Goal: Information Seeking & Learning: Learn about a topic

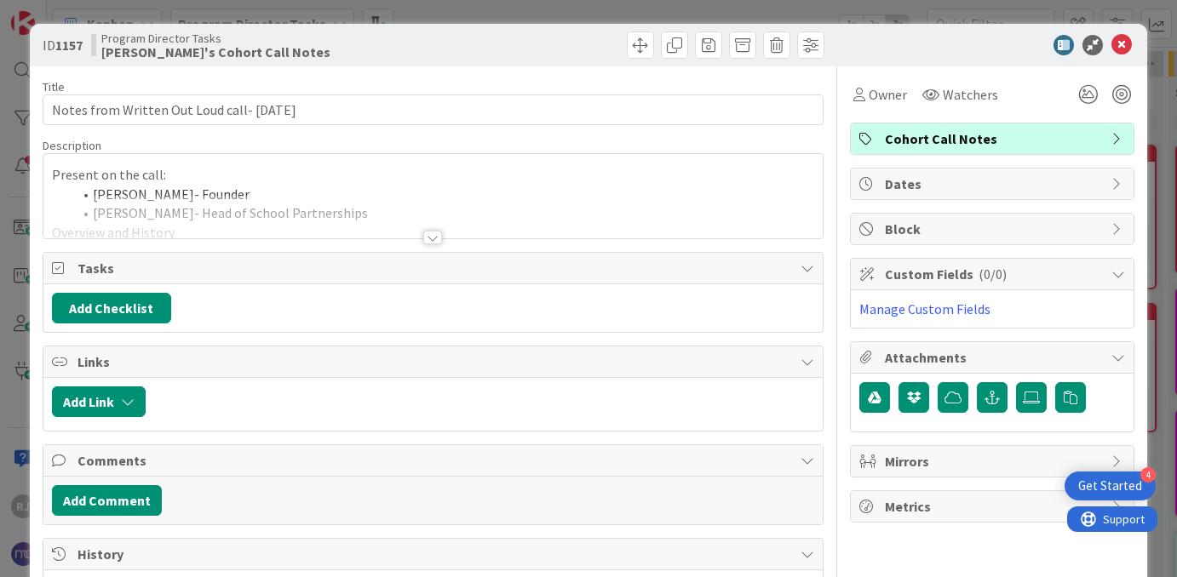
click at [431, 233] on div at bounding box center [432, 238] width 19 height 14
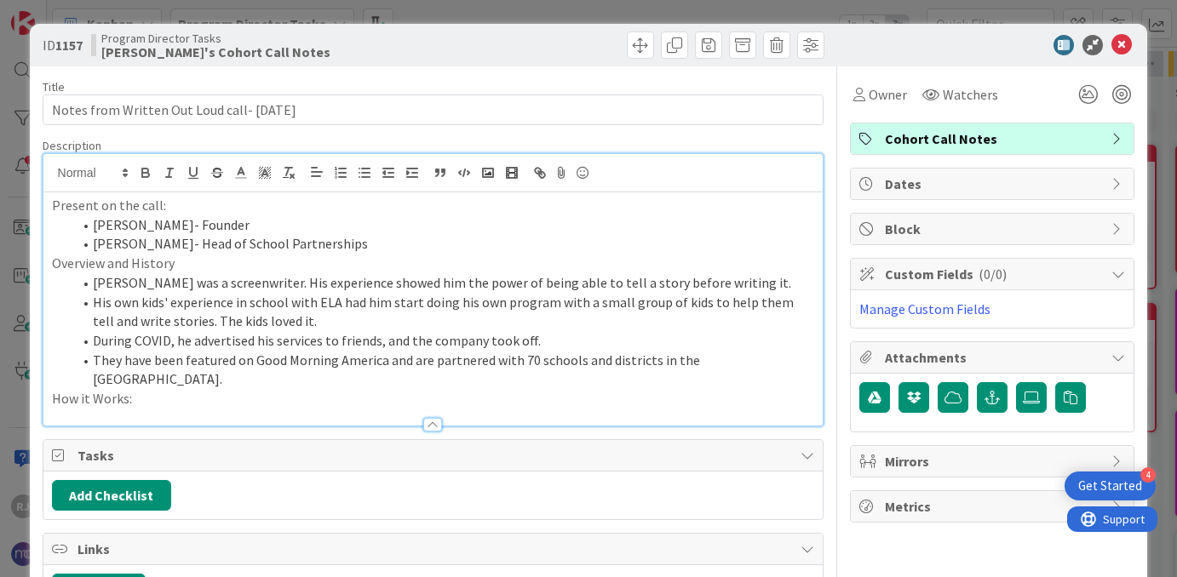
click at [216, 389] on p "How it Works:" at bounding box center [433, 399] width 763 height 20
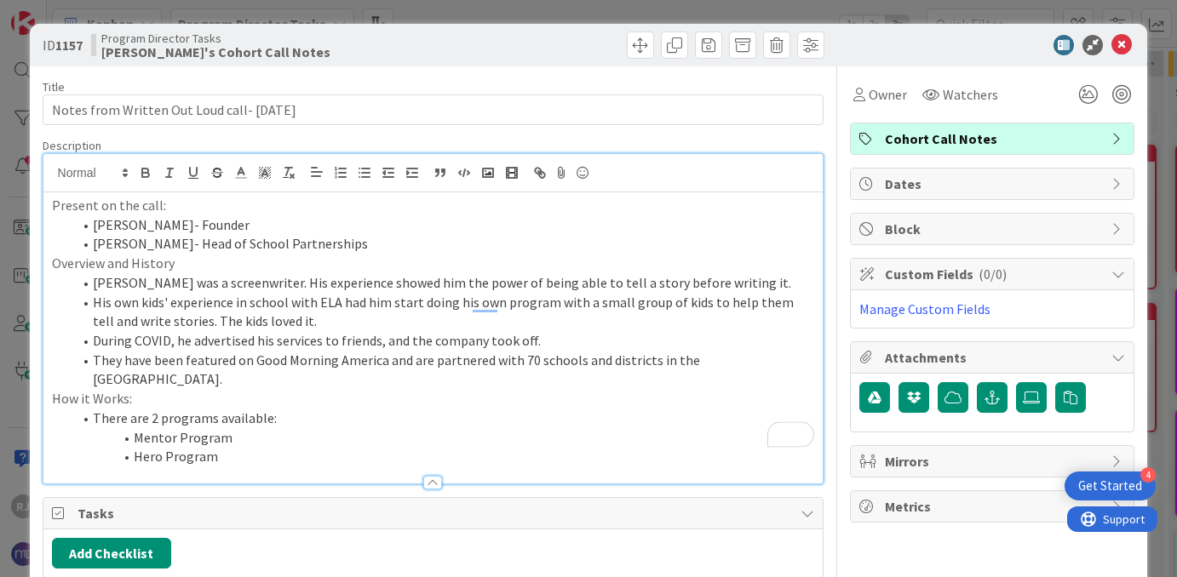
click at [243, 428] on li "Mentor Program" at bounding box center [443, 438] width 742 height 20
click at [243, 428] on li "Mentor Program- 100% virtual; t" at bounding box center [443, 438] width 742 height 20
click at [339, 428] on li "Mentor Program- 100% virtual; t" at bounding box center [443, 438] width 742 height 20
click at [221, 447] on li "Hero Program" at bounding box center [443, 457] width 742 height 20
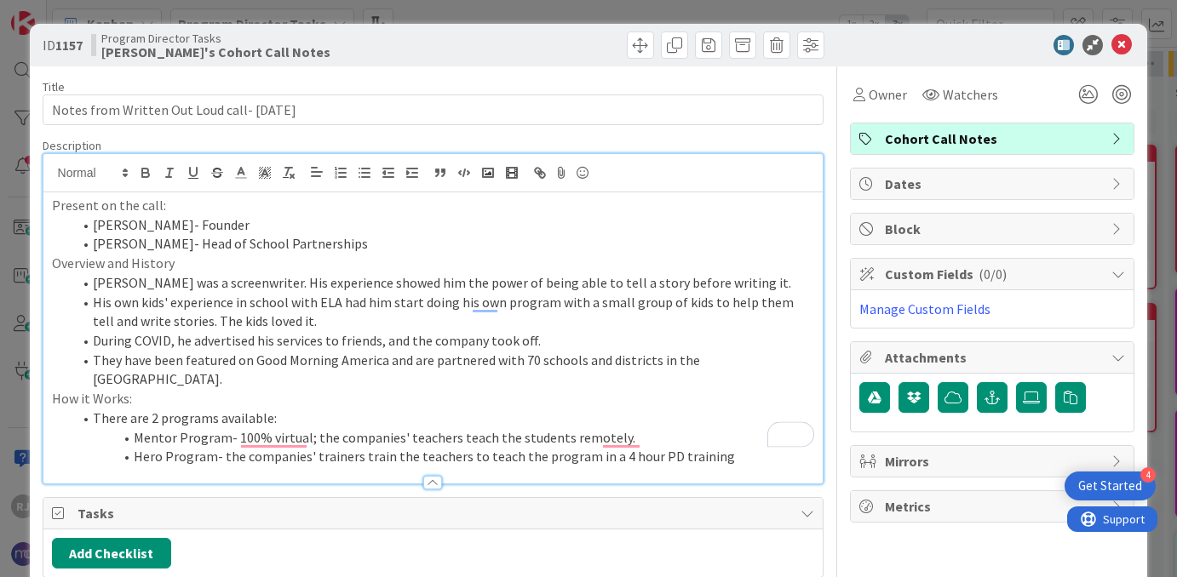
click at [619, 428] on li "Mentor Program- 100% virtual; the companies' teachers teach the students remote…" at bounding box center [443, 438] width 742 height 20
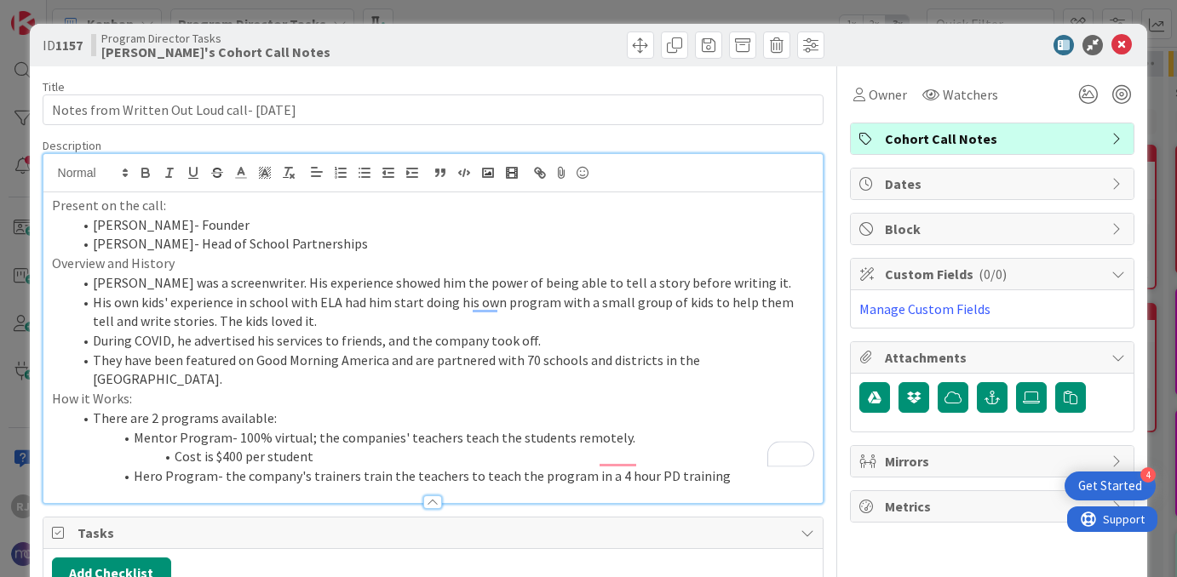
click at [397, 428] on li "Mentor Program- 100% virtual; the companies' teachers teach the students remote…" at bounding box center [443, 438] width 742 height 20
click at [710, 467] on li "Hero Program- the company's trainers train the teachers to teach the program in…" at bounding box center [443, 477] width 742 height 20
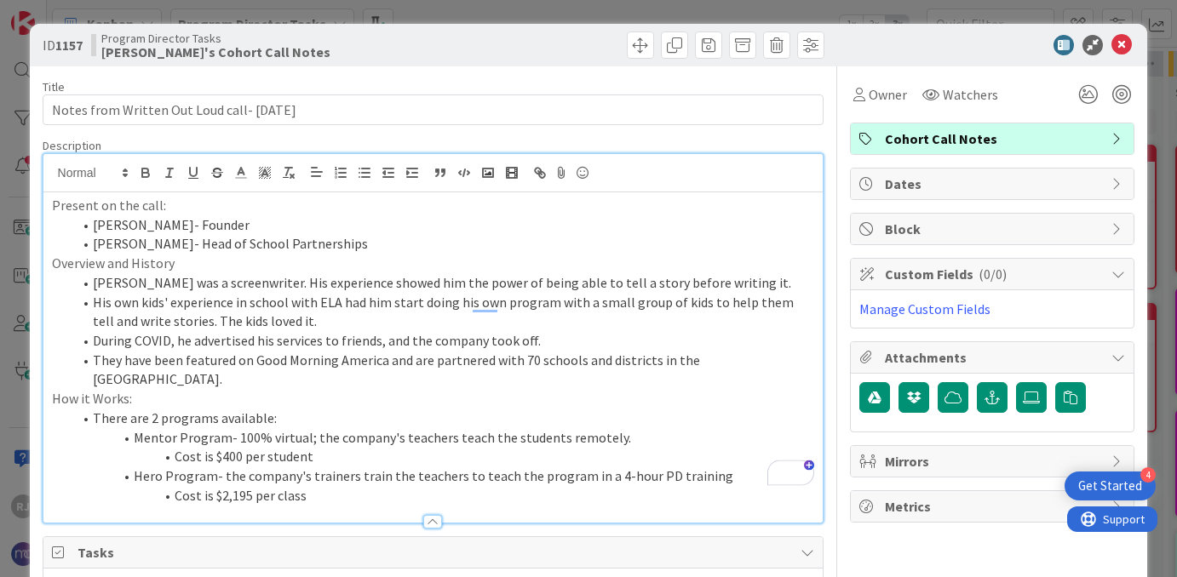
click at [356, 447] on li "Cost is $400 per student" at bounding box center [443, 457] width 742 height 20
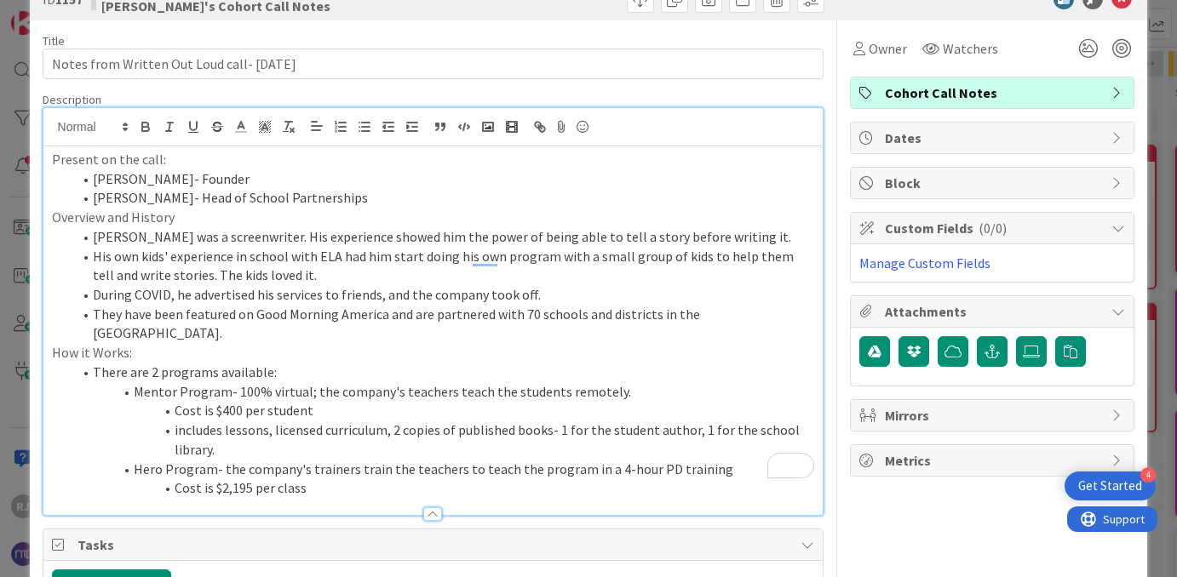
scroll to position [48, 0]
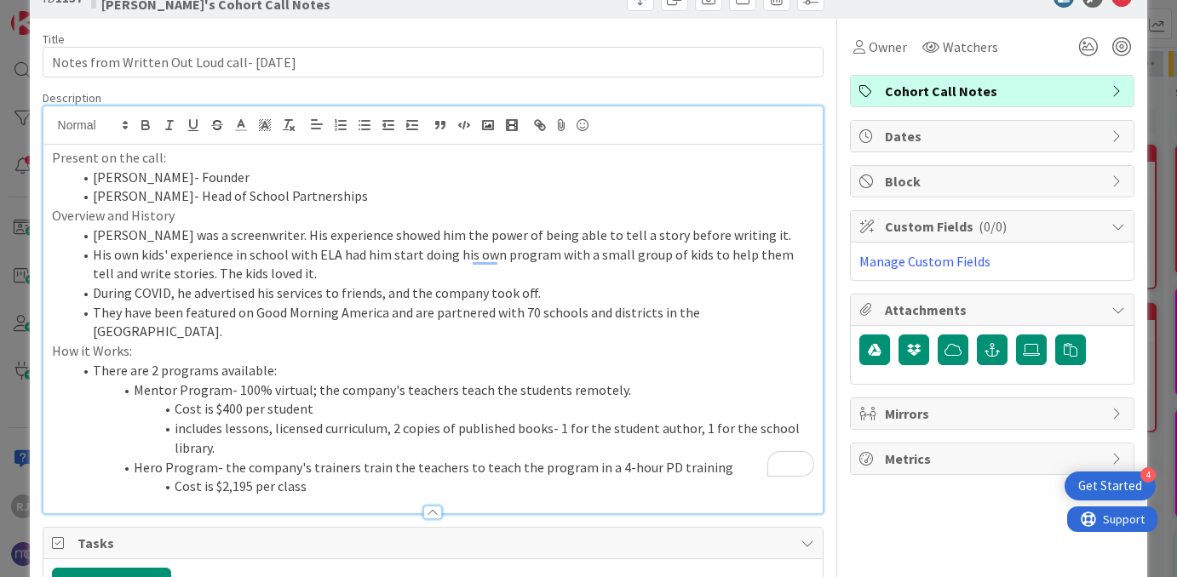
click at [339, 477] on li "Cost is $2,195 per class" at bounding box center [443, 487] width 742 height 20
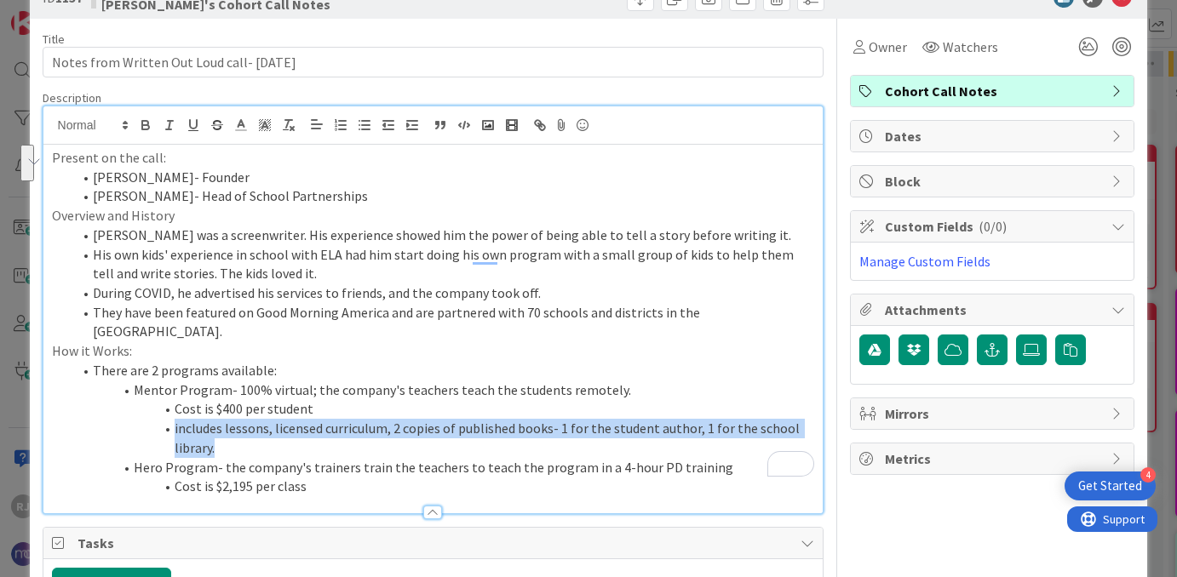
drag, startPoint x: 226, startPoint y: 427, endPoint x: 171, endPoint y: 414, distance: 56.8
click at [171, 419] on li "includes lessons, licensed curriculum, 2 copies of published books- 1 for the s…" at bounding box center [443, 438] width 742 height 38
copy li "includes lessons, licensed curriculum, 2 copies of published books- 1 for the s…"
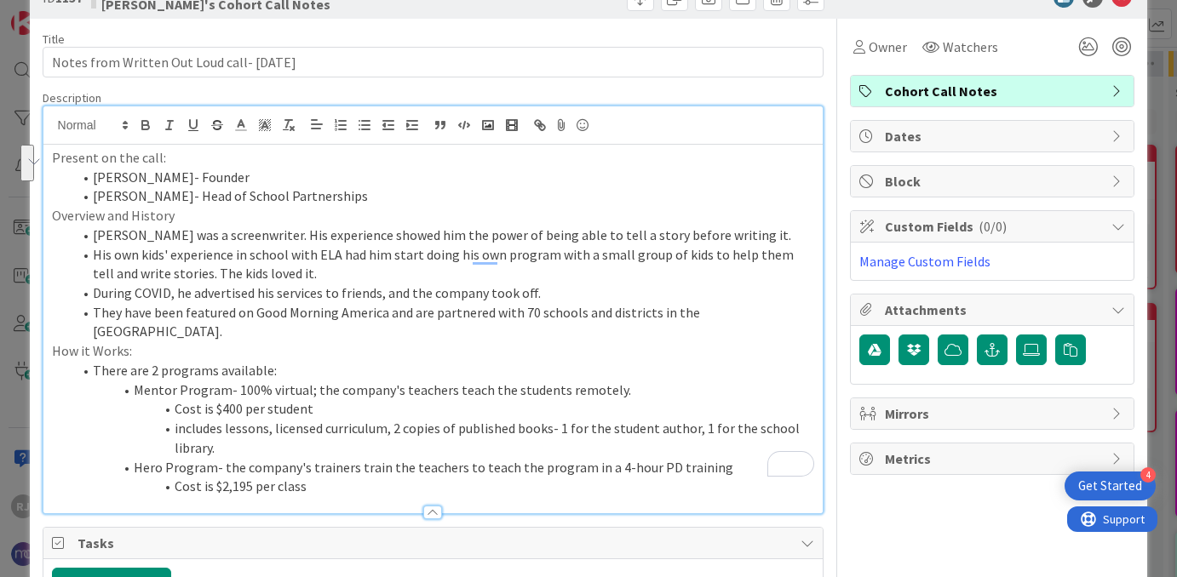
click at [324, 477] on li "Cost is $2,195 per class" at bounding box center [443, 487] width 742 height 20
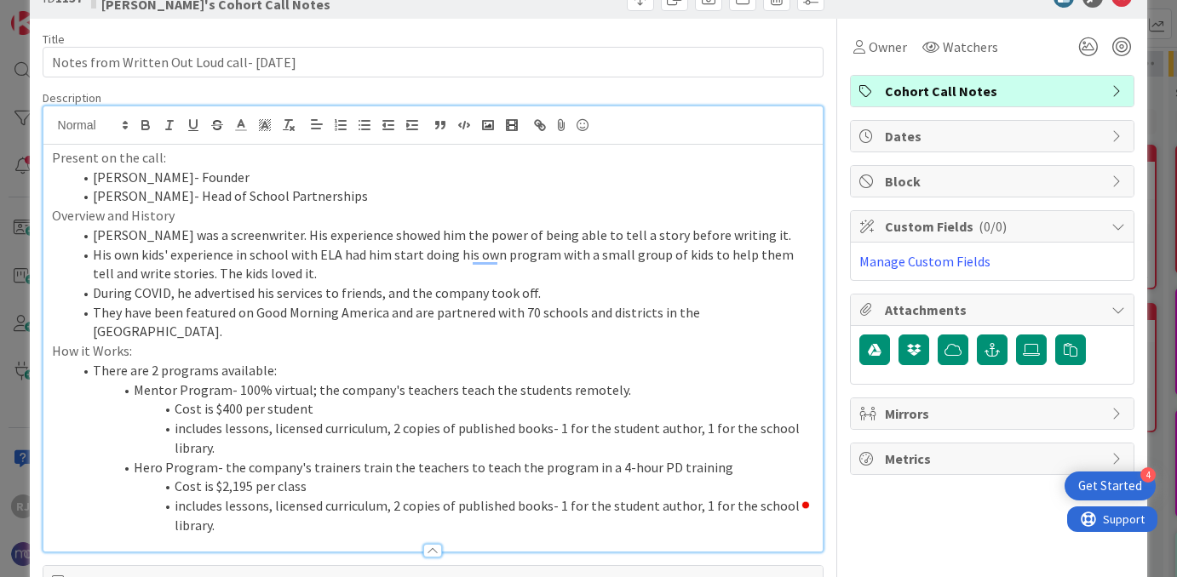
click at [454, 419] on li "includes lessons, licensed curriculum, 2 copies of published books- 1 for the s…" at bounding box center [443, 438] width 742 height 38
click at [455, 496] on li "includes lessons, licensed curriculum, 2 copies of published books- 1 for the s…" at bounding box center [443, 515] width 742 height 38
click at [287, 425] on li "includes lessons, licensed curriculum, 2 copies of professionally published boo…" at bounding box center [443, 438] width 742 height 38
click at [300, 506] on li "includes lessons, licensed curriculum, 2 copies of professionally published boo…" at bounding box center [443, 515] width 742 height 38
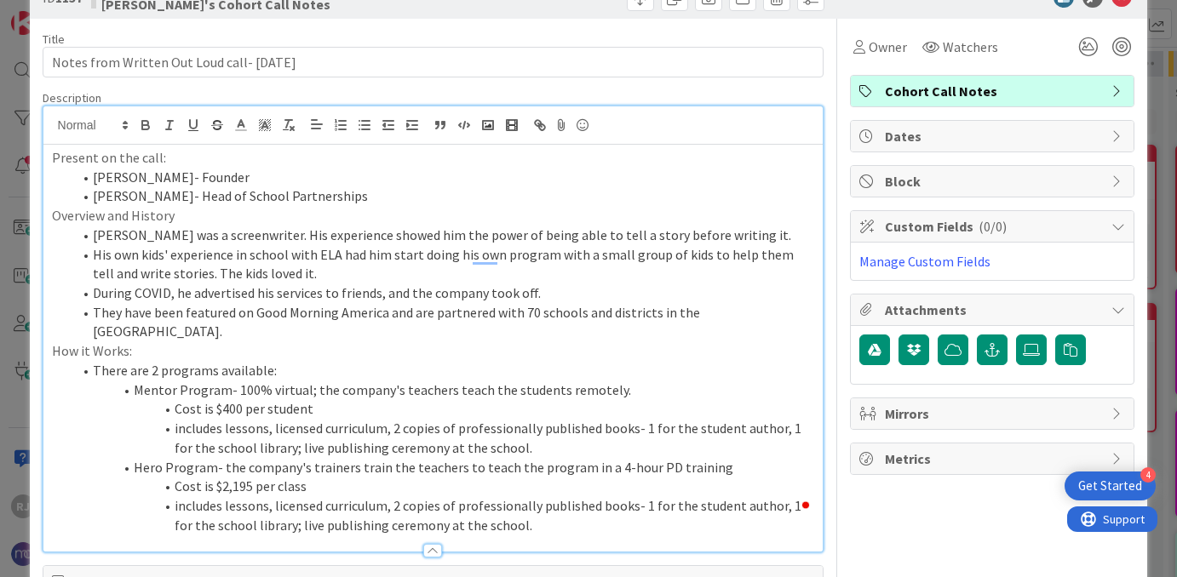
click at [353, 399] on li "Cost is $400 per student" at bounding box center [443, 409] width 742 height 20
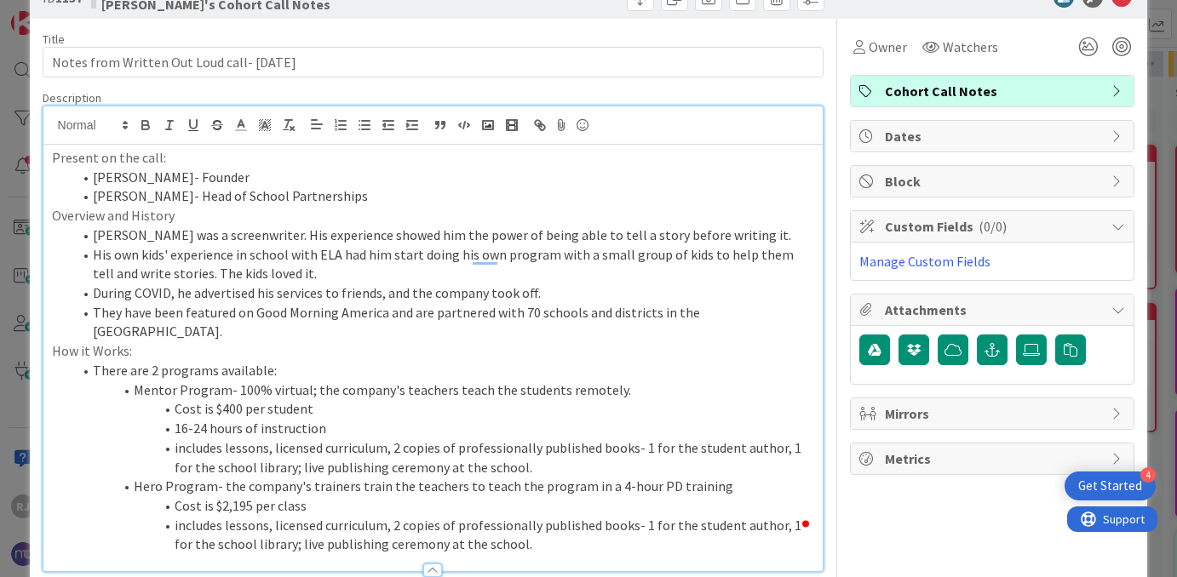
click at [318, 496] on li "Cost is $2,195 per class" at bounding box center [443, 506] width 742 height 20
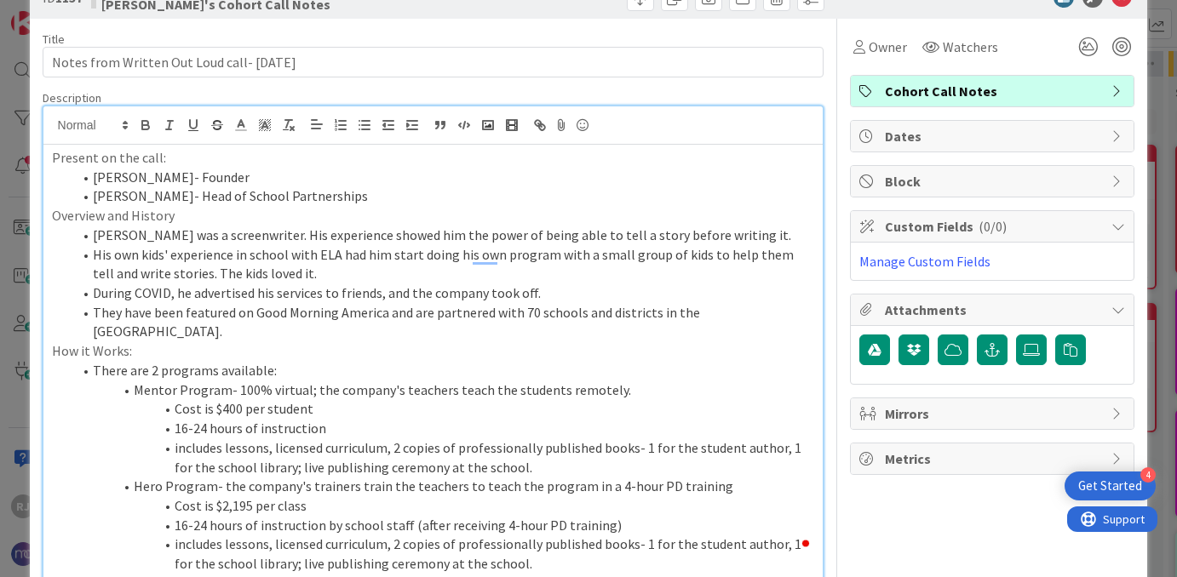
click at [337, 496] on li "Cost is $2,195 per class" at bounding box center [443, 506] width 742 height 20
click at [622, 516] on li "16-24 hours of instruction by school staff (after receiving 4-hour PD training)" at bounding box center [443, 526] width 742 height 20
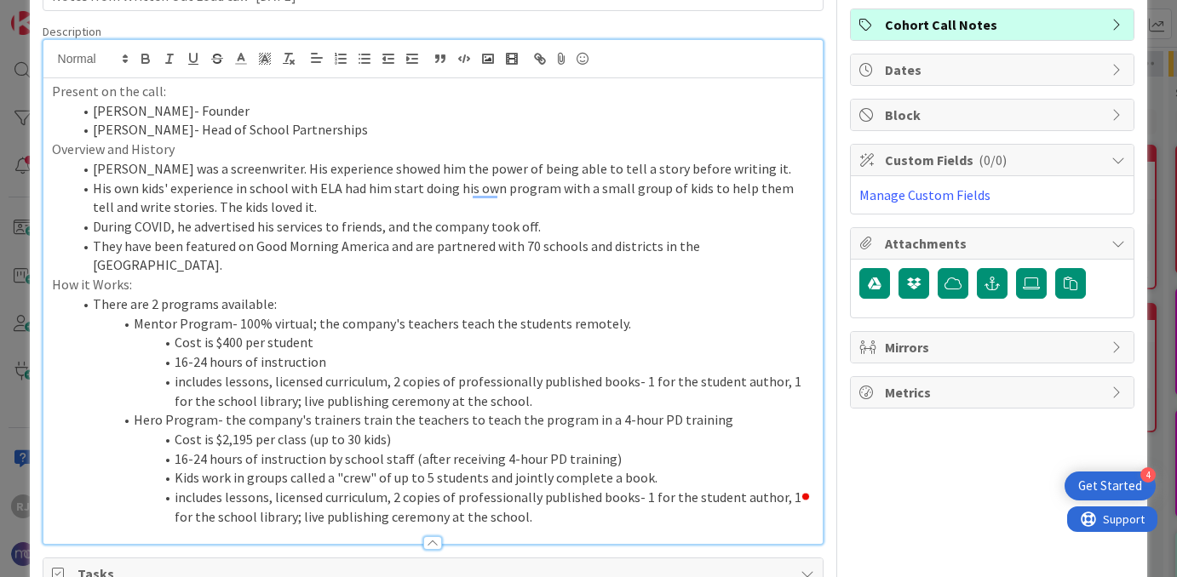
scroll to position [130, 0]
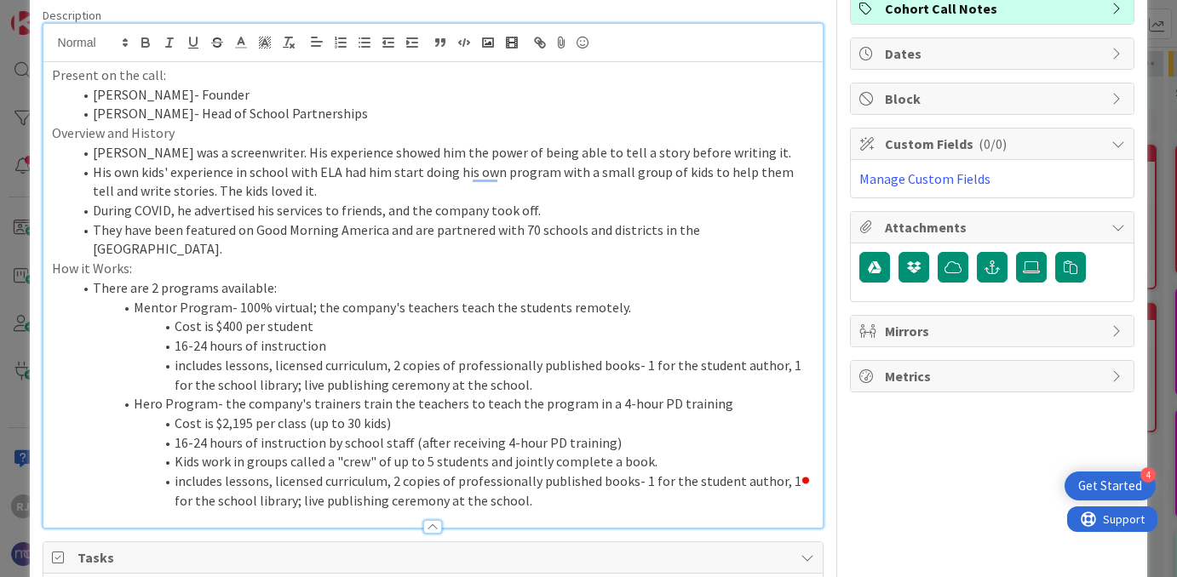
click at [539, 483] on li "includes lessons, licensed curriculum, 2 copies of professionally published boo…" at bounding box center [443, 491] width 742 height 38
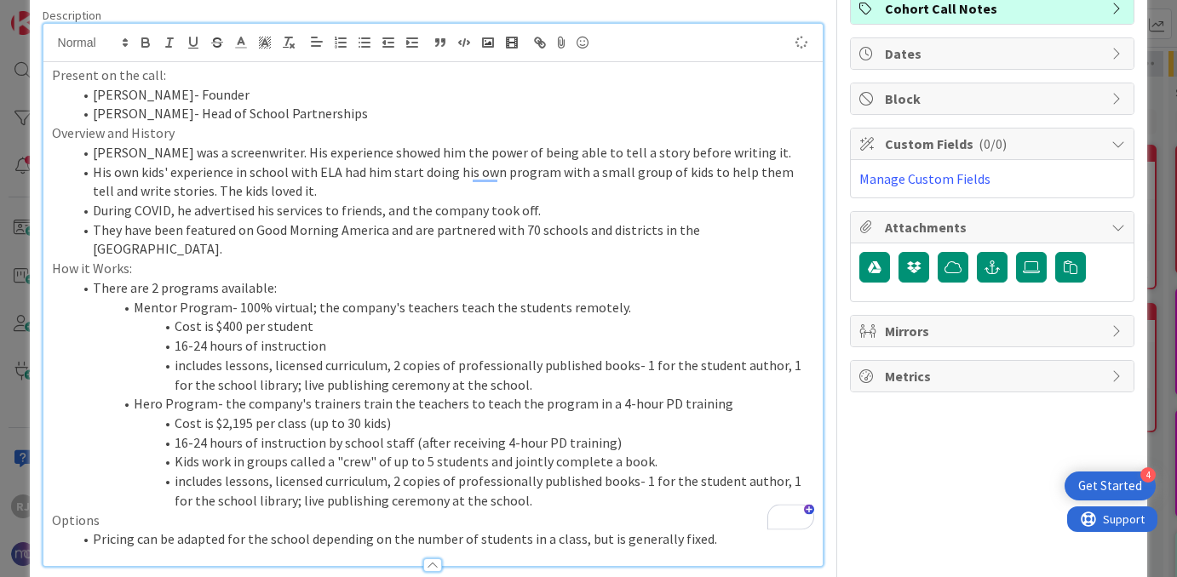
click at [708, 530] on li "Pricing can be adapted for the school depending on the number of students in a …" at bounding box center [443, 540] width 742 height 20
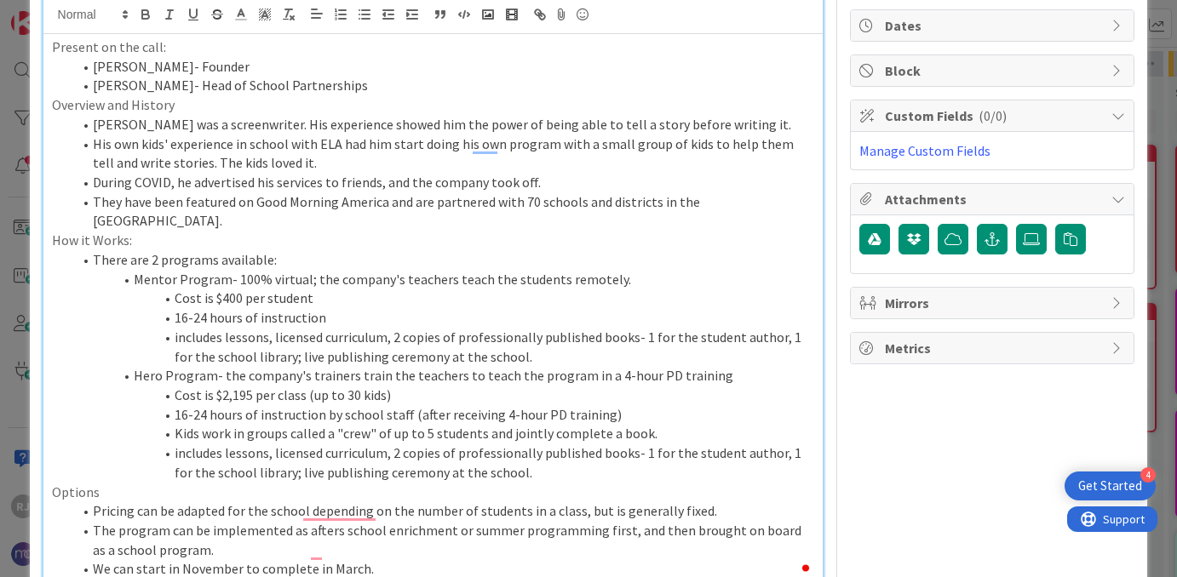
scroll to position [178, 0]
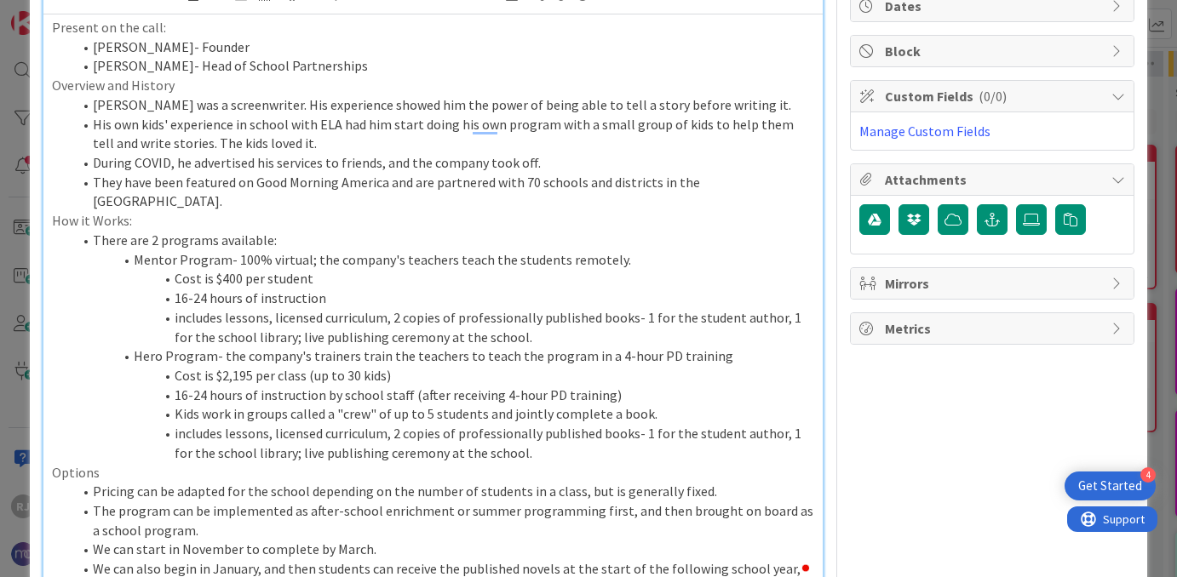
click at [535, 315] on li "includes lessons, licensed curriculum, 2 copies of professionally published boo…" at bounding box center [443, 327] width 742 height 38
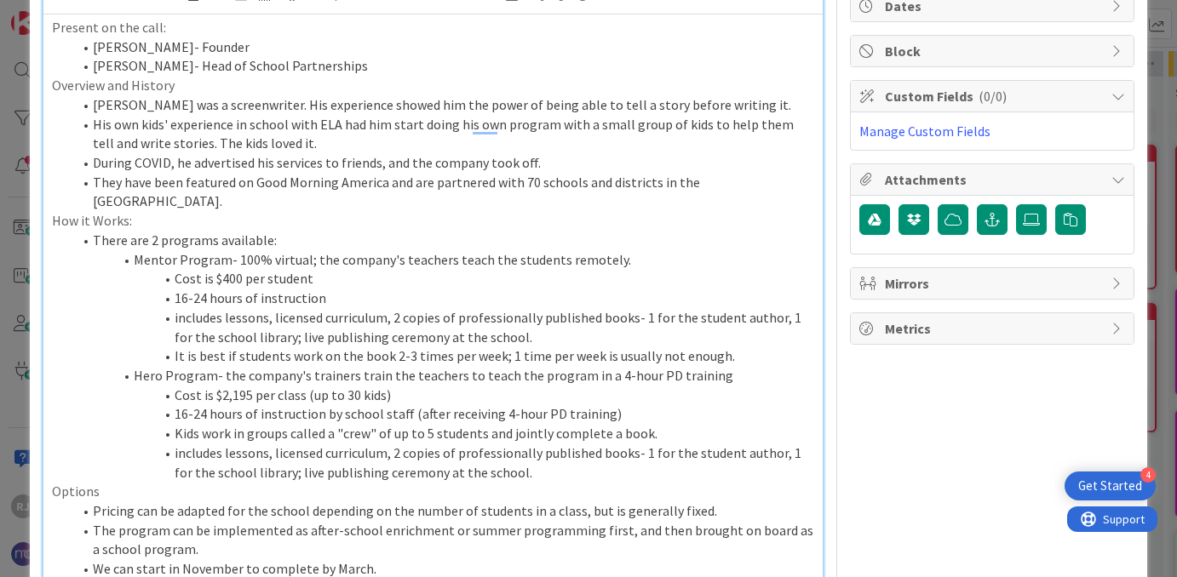
click at [560, 347] on li "It is best if students work on the book 2-3 times per week; 1 time per week is …" at bounding box center [443, 357] width 742 height 20
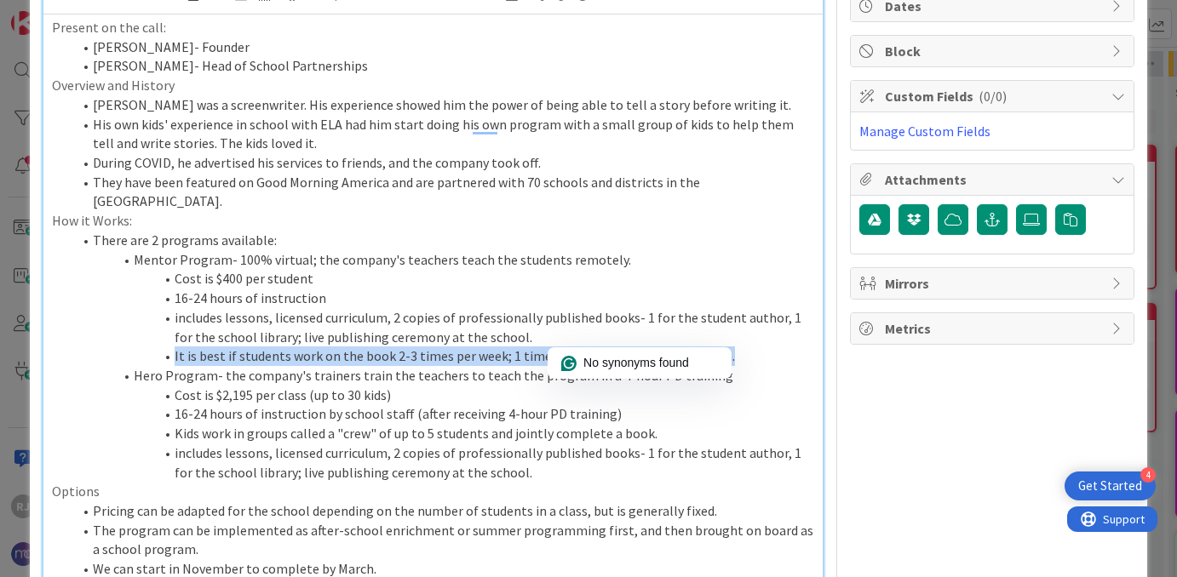
click at [560, 347] on li "It is best if students work on the book 2-3 times per week; 1 time per week is …" at bounding box center [443, 357] width 742 height 20
copy li "It is best if students work on the book 2-3 times per week; 1 time per week is …"
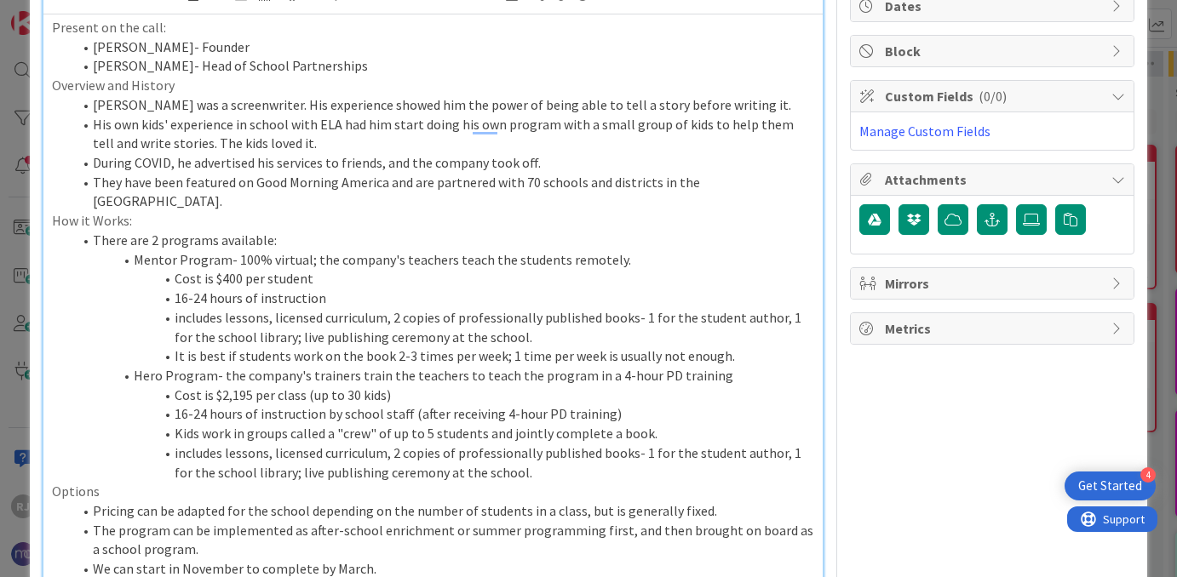
click at [662, 424] on li "Kids work in groups called a "crew" of up to 5 students and jointly complete a …" at bounding box center [443, 434] width 742 height 20
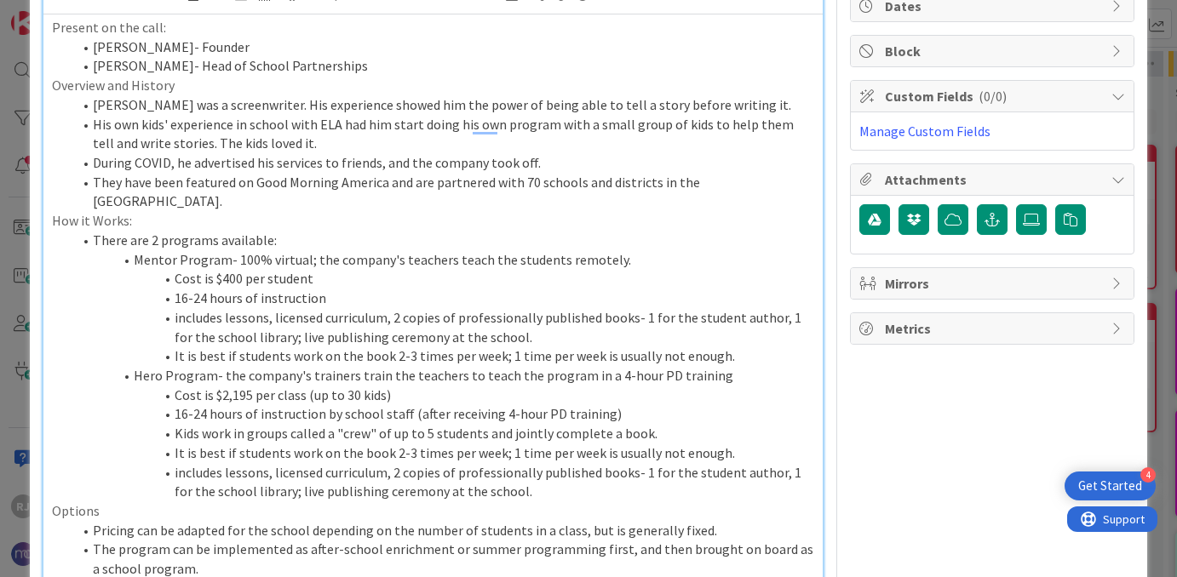
click at [732, 347] on li "It is best if students work on the book 2-3 times per week; 1 time per week is …" at bounding box center [443, 357] width 742 height 20
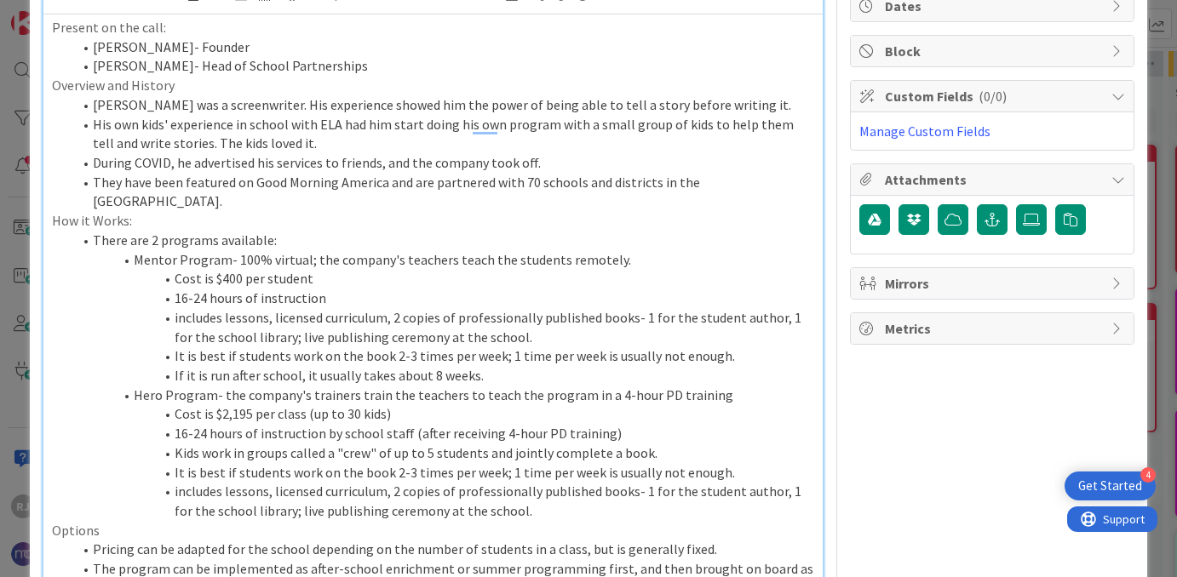
click at [436, 366] on li "If it is run after school, it usually takes about 8 weeks." at bounding box center [443, 376] width 742 height 20
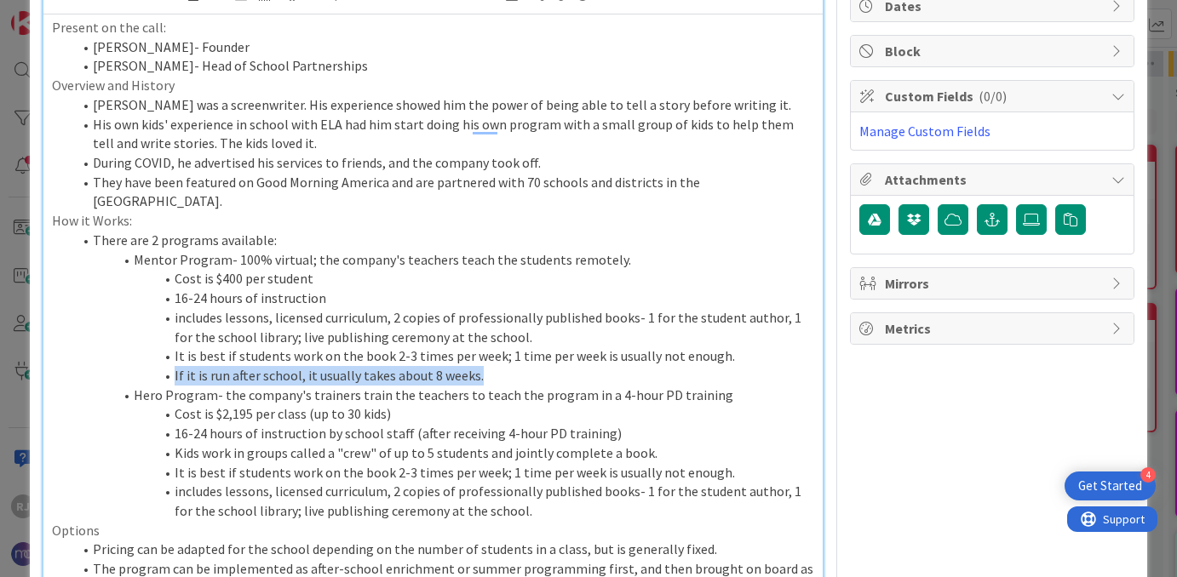
click at [436, 366] on li "If it is run after school, it usually takes about 8 weeks." at bounding box center [443, 376] width 742 height 20
copy li "If it is run after school, it usually takes about 8 weeks."
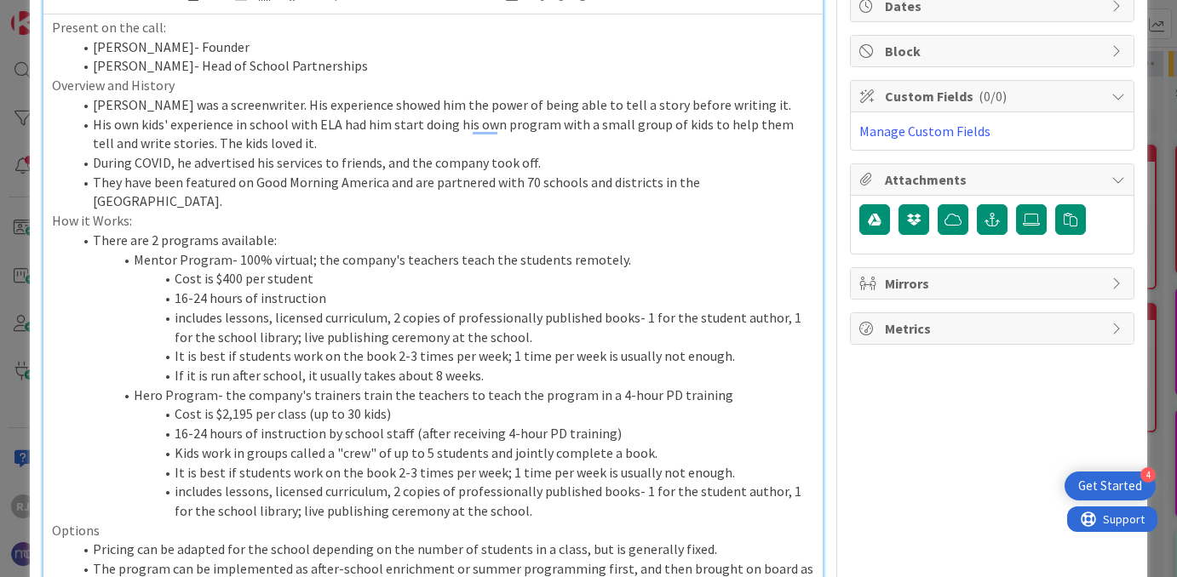
click at [724, 463] on li "It is best if students work on the book 2-3 times per week; 1 time per week is …" at bounding box center [443, 473] width 742 height 20
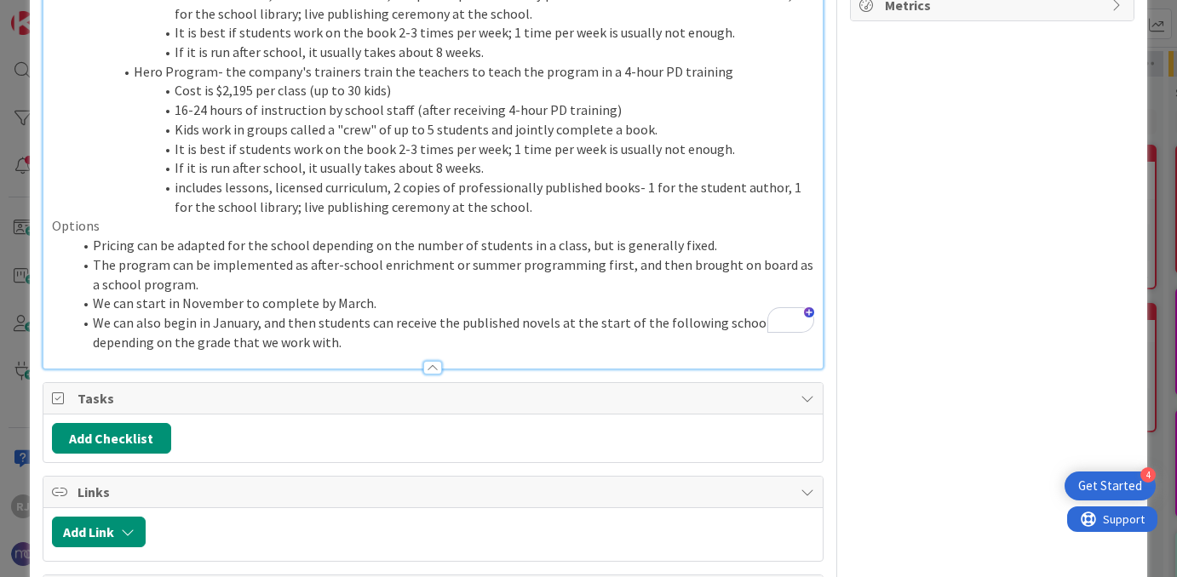
scroll to position [497, 0]
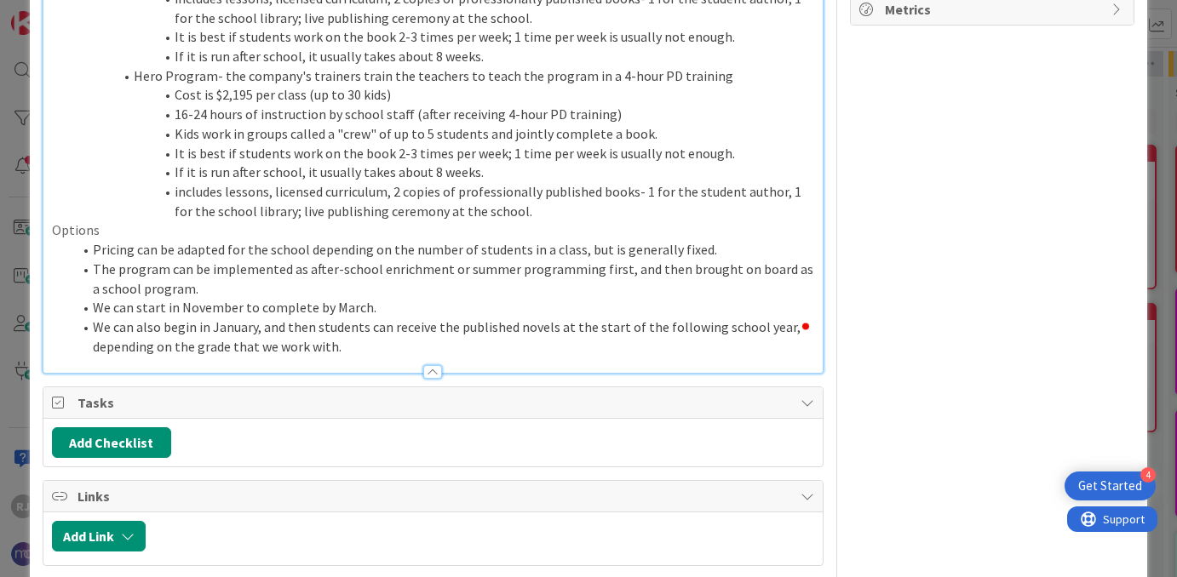
click at [368, 324] on li "We can also begin in January, and then students can receive the published novel…" at bounding box center [443, 337] width 742 height 38
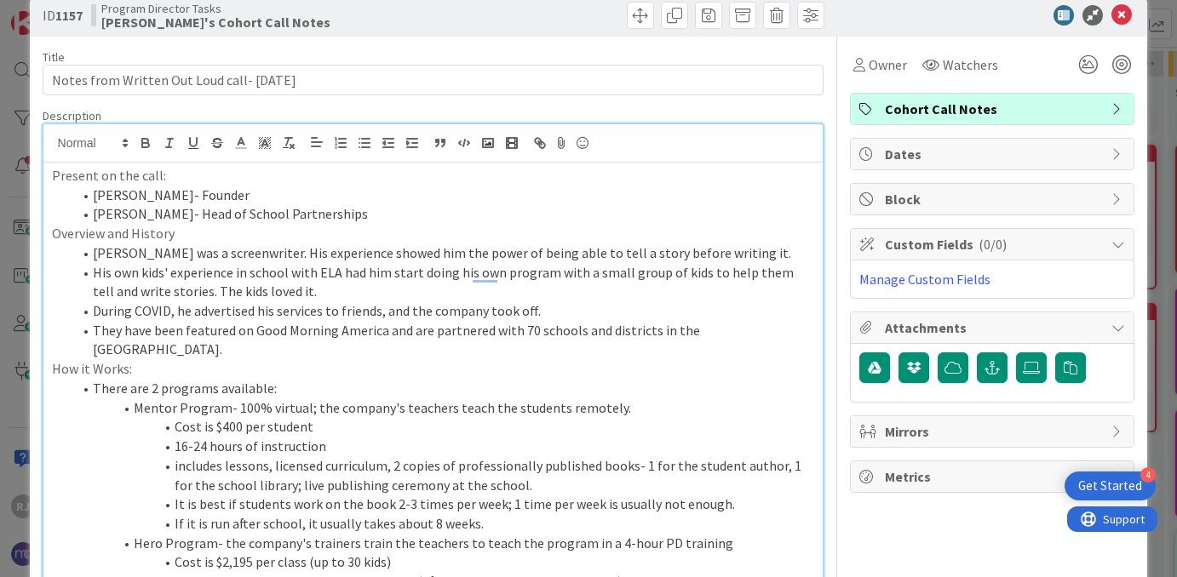
scroll to position [0, 0]
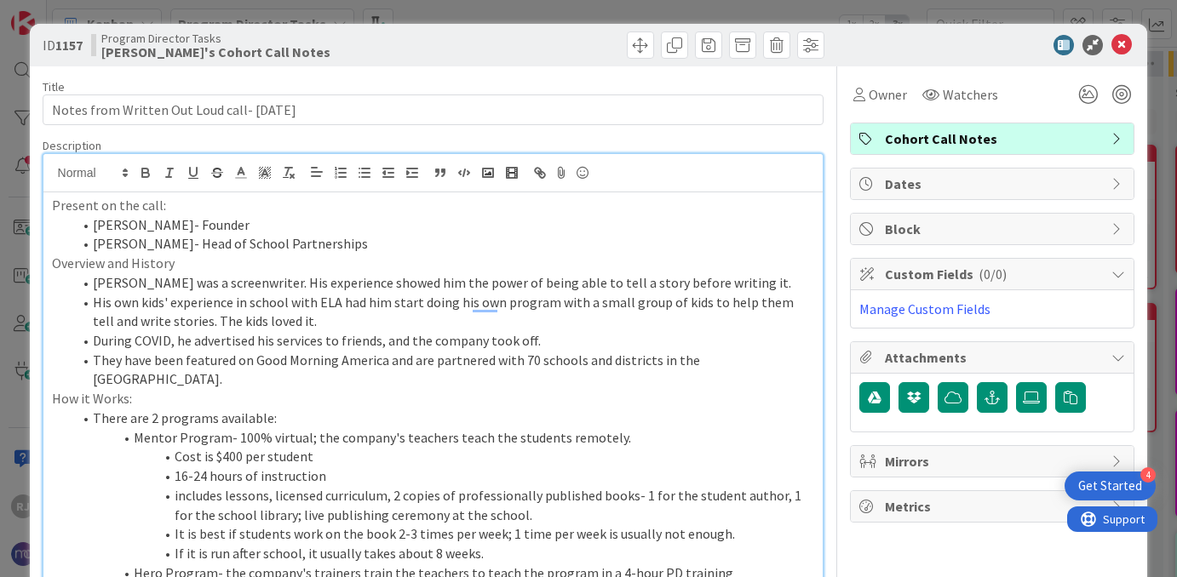
click at [95, 281] on li "Josh was a screenwriter. His experience showed him the power of being able to t…" at bounding box center [443, 283] width 742 height 20
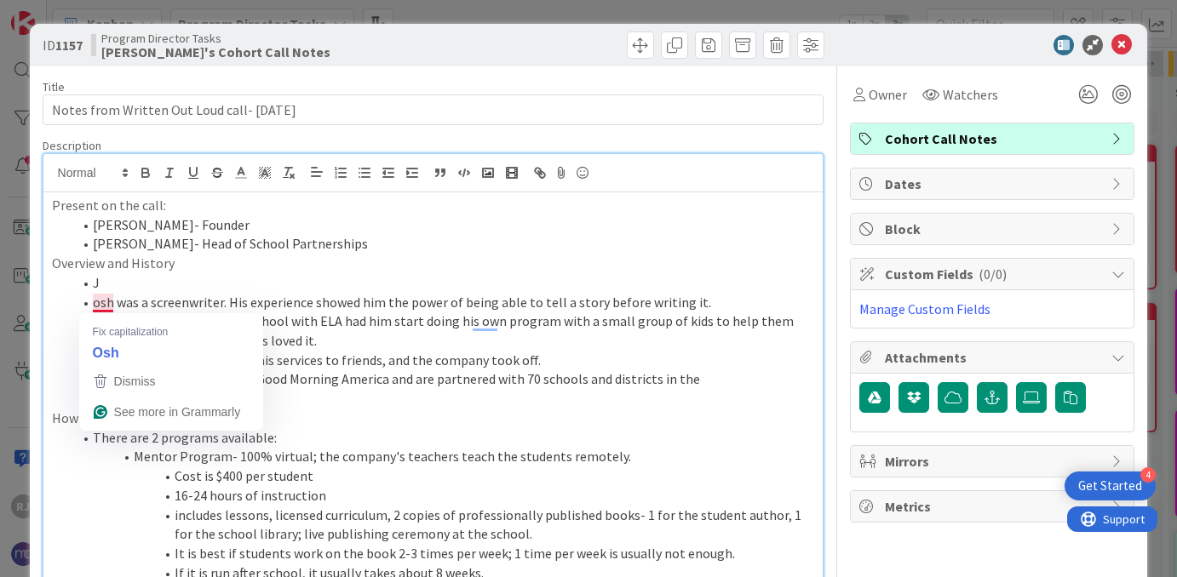
click at [93, 307] on li "osh was a screenwriter. His experience showed him the power of being able to te…" at bounding box center [443, 303] width 742 height 20
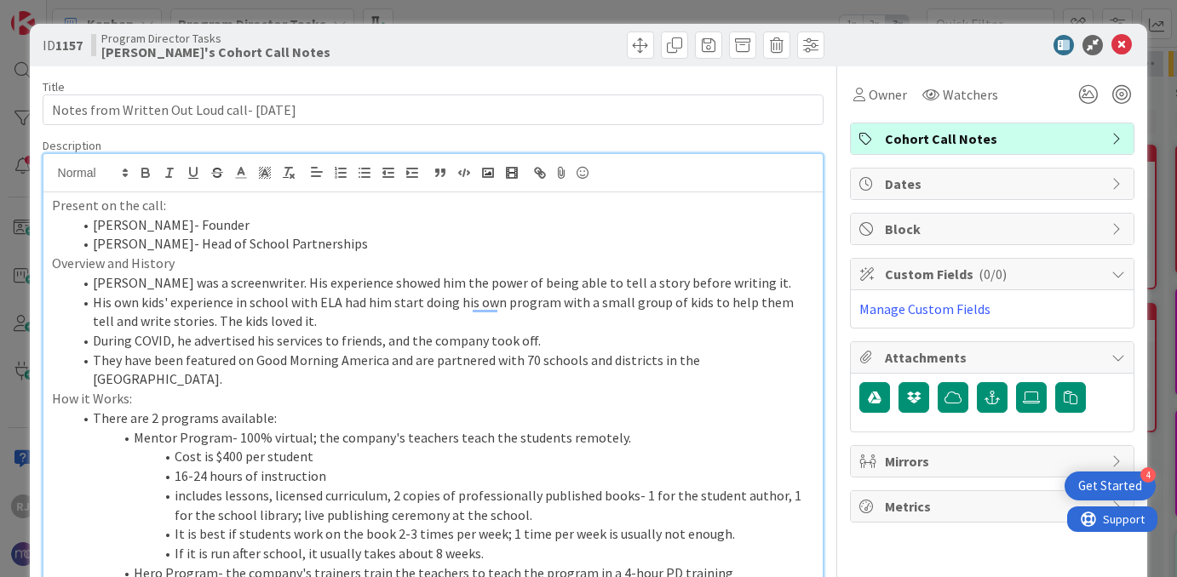
click at [95, 289] on li "Josh was a screenwriter. His experience showed him the power of being able to t…" at bounding box center [443, 283] width 742 height 20
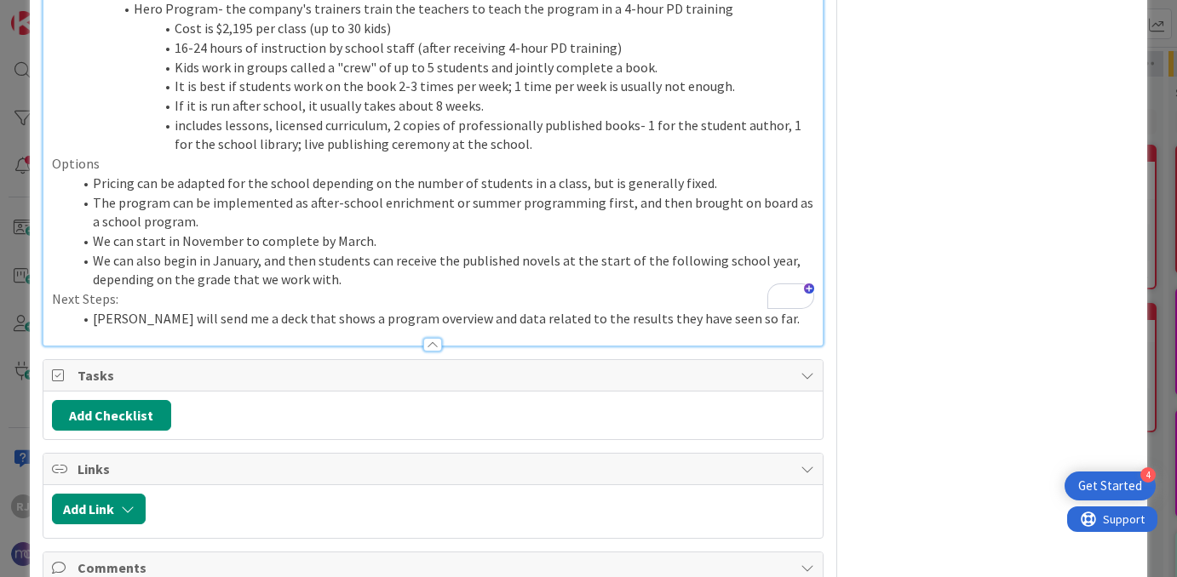
scroll to position [587, 0]
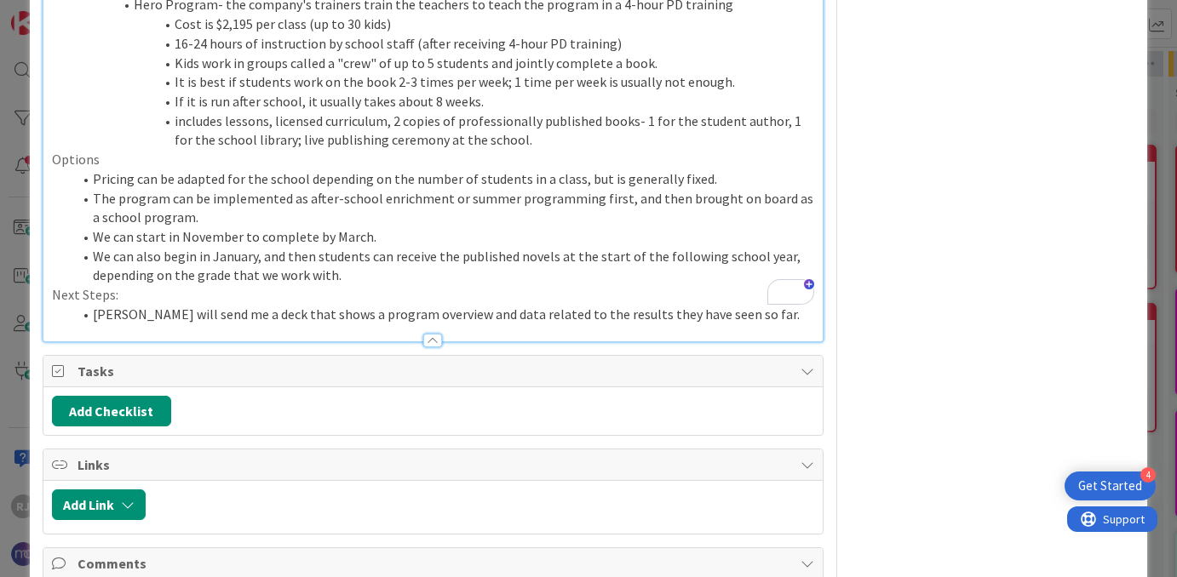
click at [726, 305] on li "Josh will send me a deck that shows a program overview and data related to the …" at bounding box center [443, 315] width 742 height 20
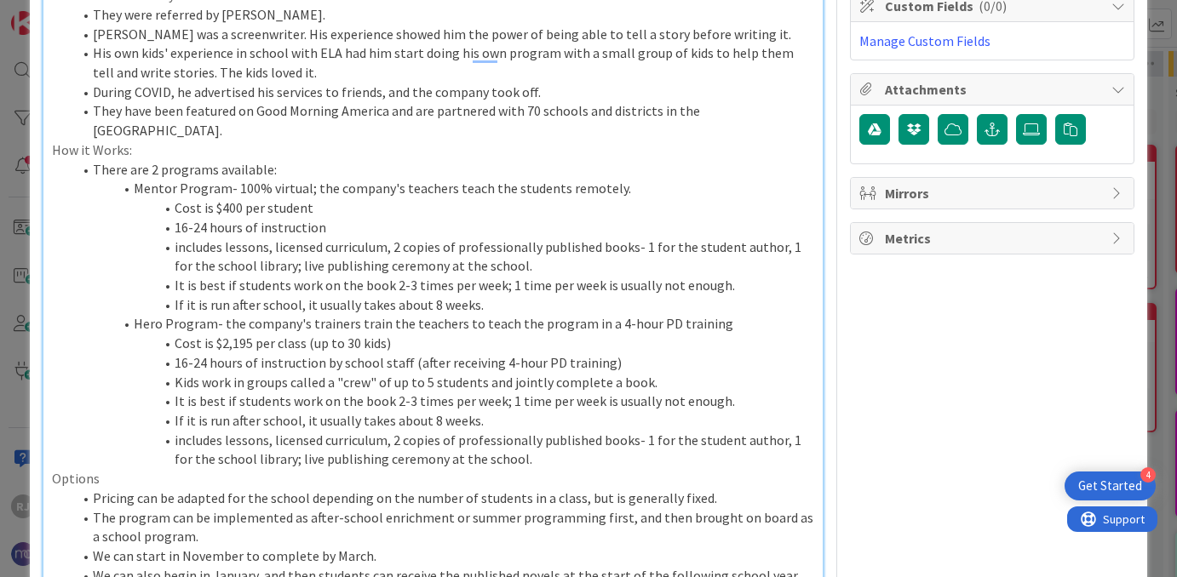
scroll to position [0, 0]
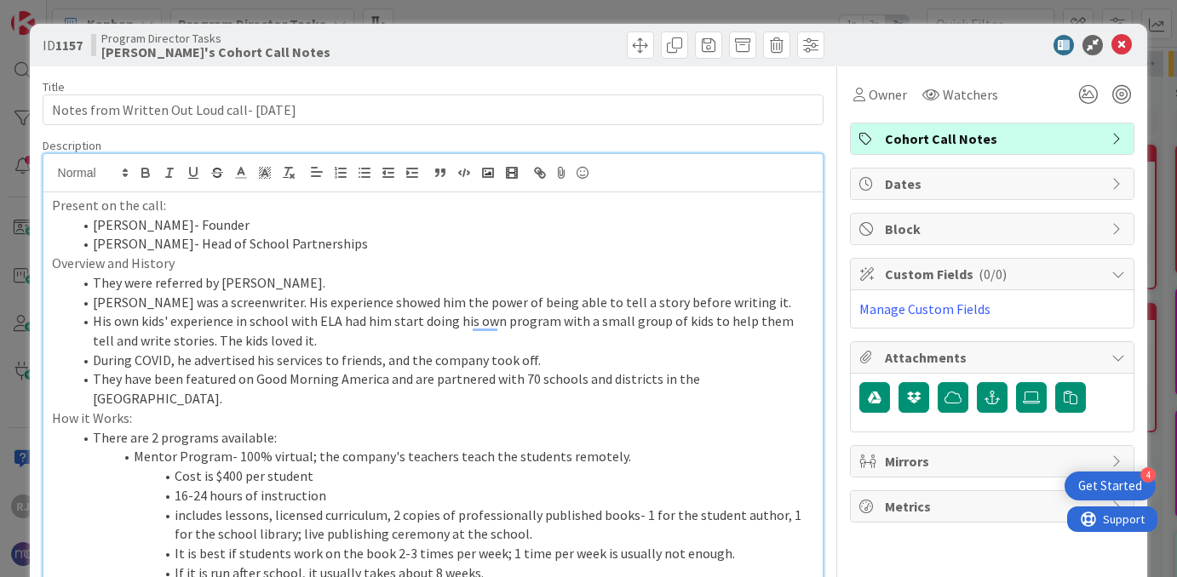
click at [1121, 44] on icon at bounding box center [1121, 45] width 20 height 20
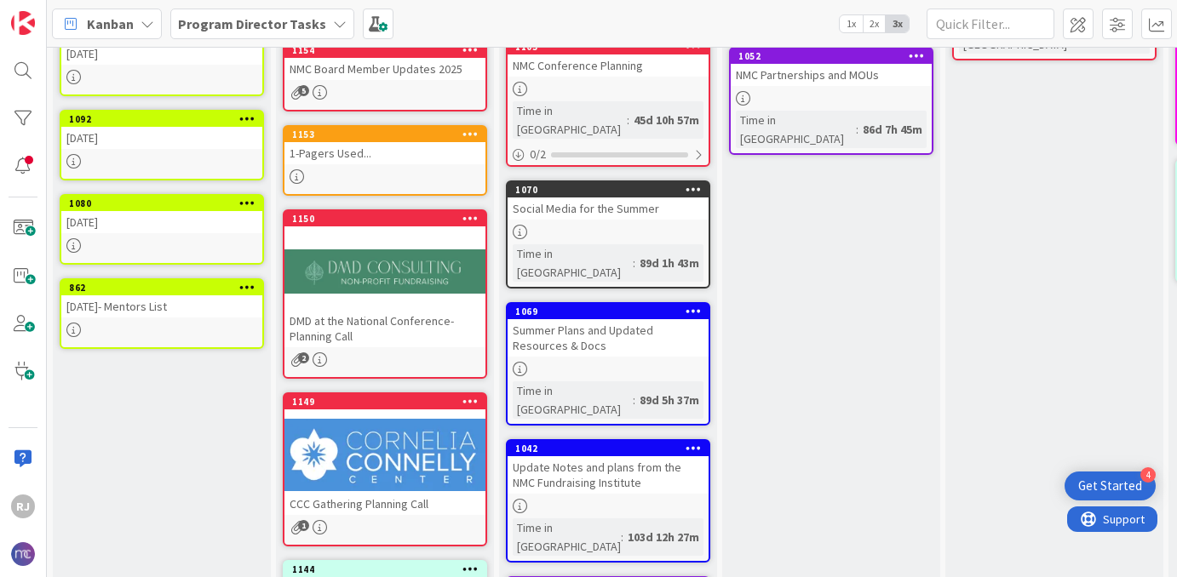
scroll to position [398, 0]
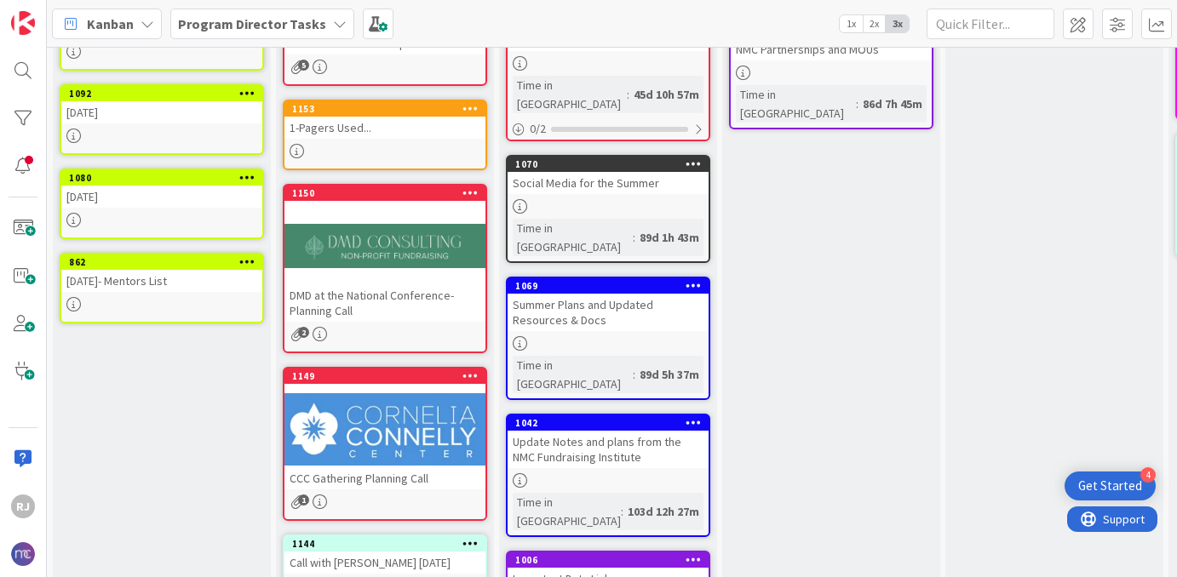
click at [423, 289] on div "DMD at the National Conference- Planning Call" at bounding box center [384, 302] width 201 height 37
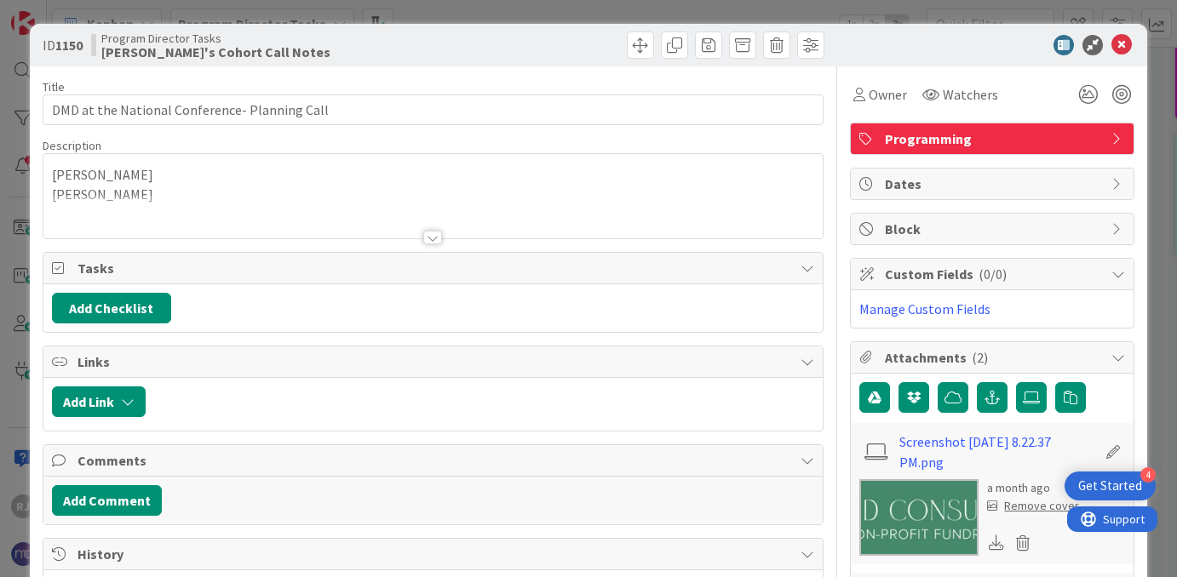
click at [435, 237] on div at bounding box center [432, 238] width 19 height 14
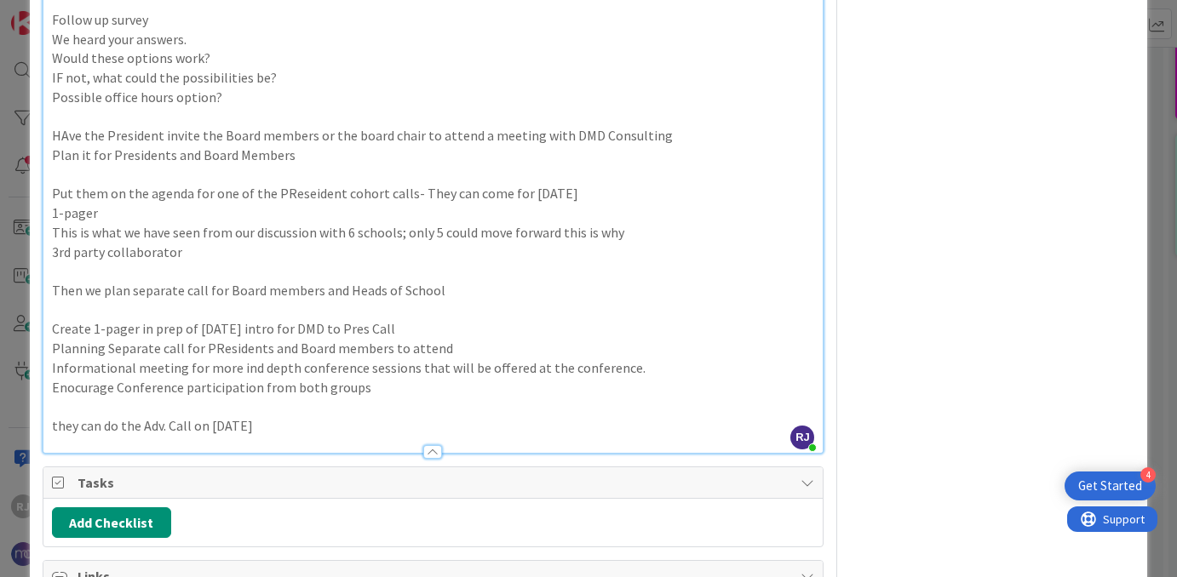
scroll to position [1275, 0]
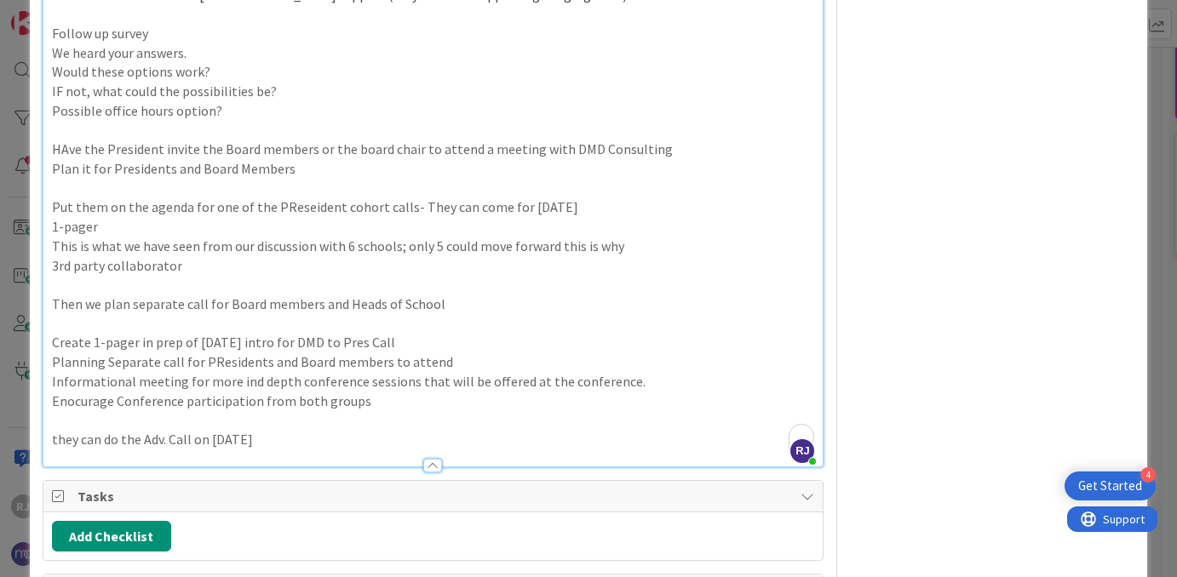
click at [226, 433] on p "they can do the Adv. Call on OCtober 8th" at bounding box center [433, 440] width 763 height 20
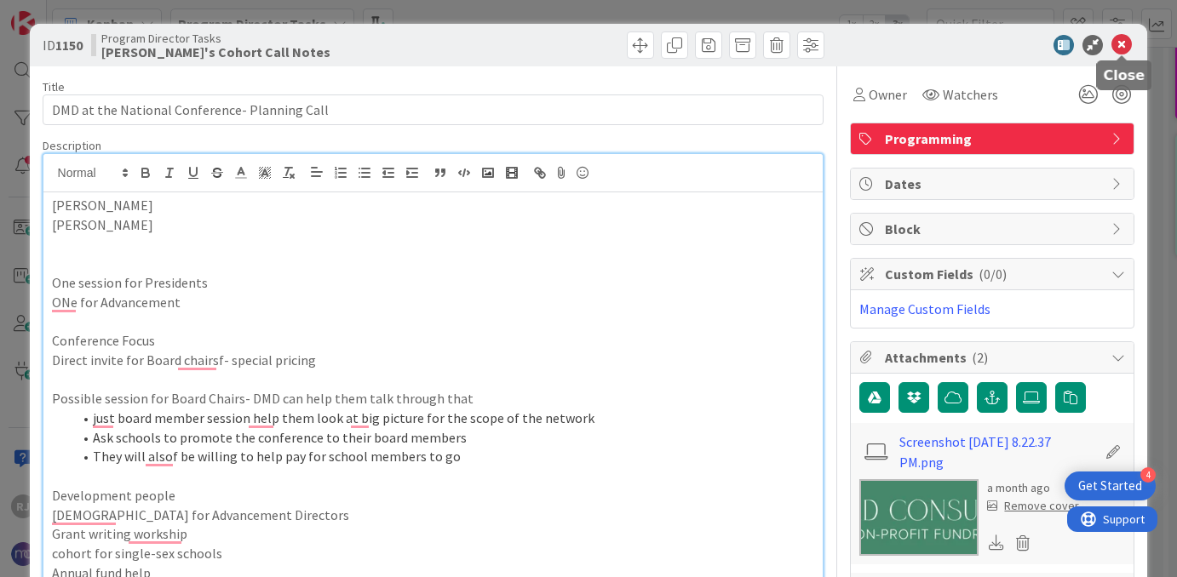
click at [1119, 49] on icon at bounding box center [1121, 45] width 20 height 20
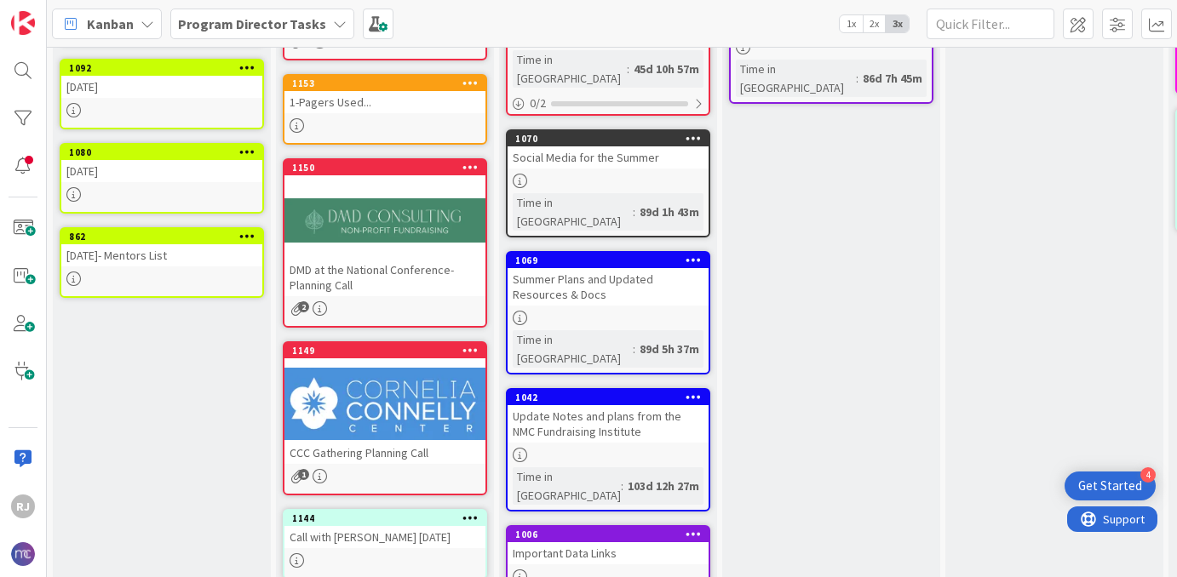
scroll to position [419, 0]
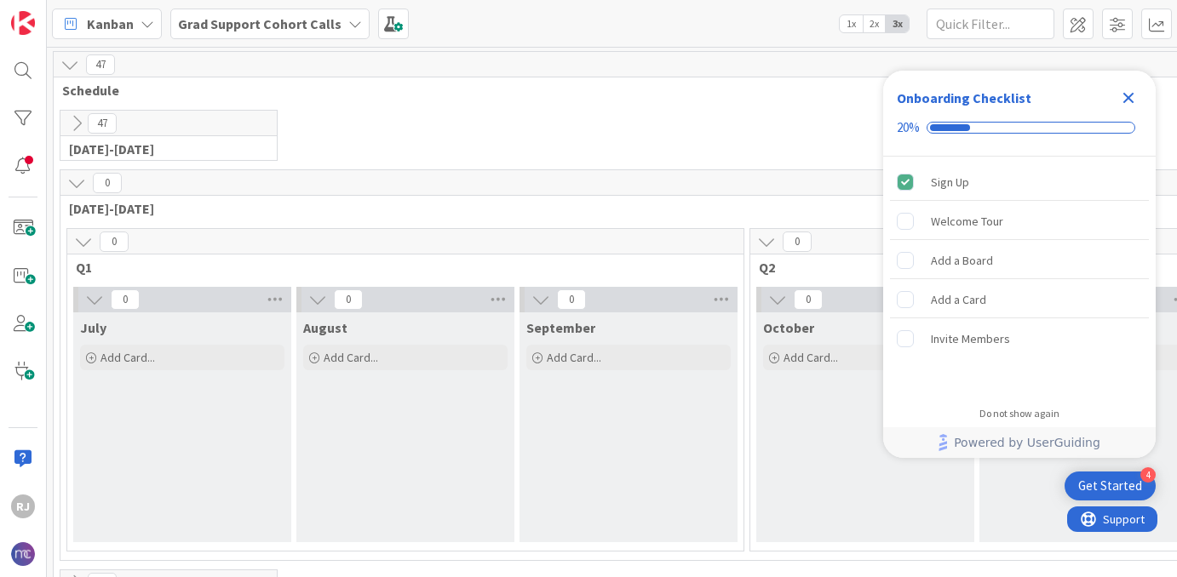
click at [1131, 95] on icon "Close Checklist" at bounding box center [1128, 98] width 11 height 11
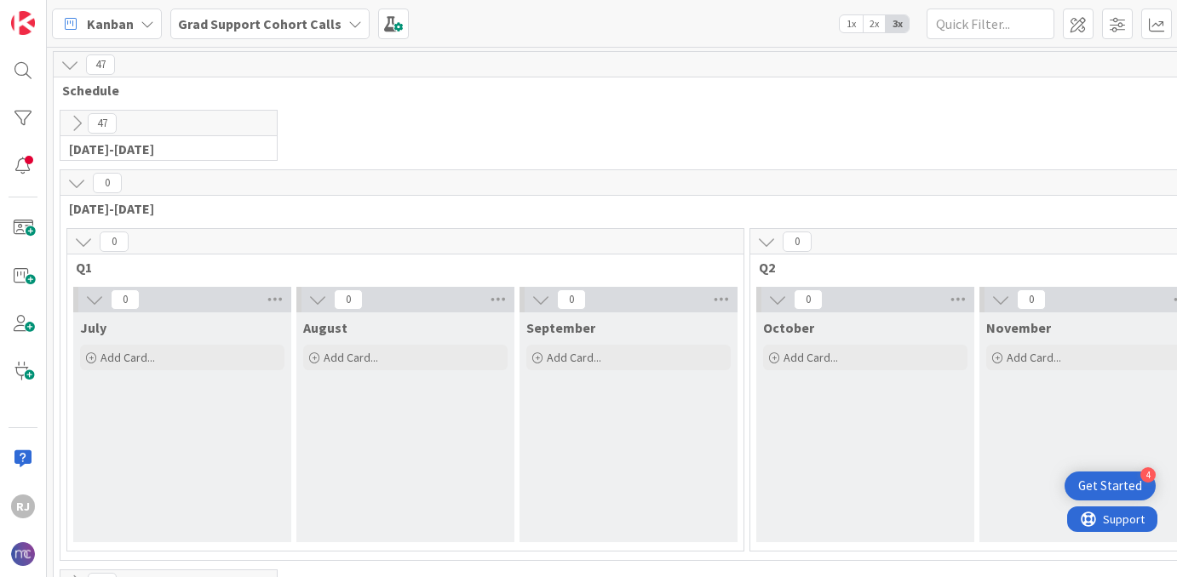
click at [75, 123] on icon at bounding box center [76, 123] width 19 height 19
